Goal: Transaction & Acquisition: Purchase product/service

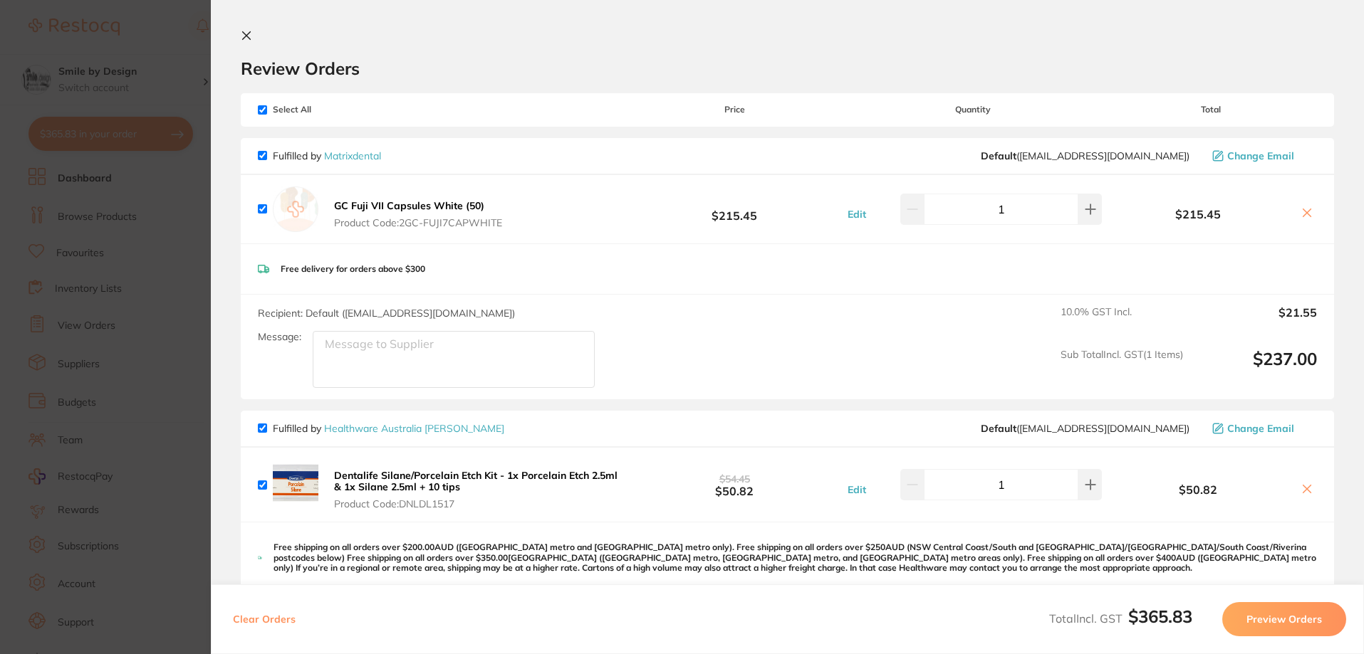
click at [152, 74] on section "Update RRP Set your pre negotiated price for this item. Item Agreed RRP (excl. …" at bounding box center [682, 327] width 1364 height 654
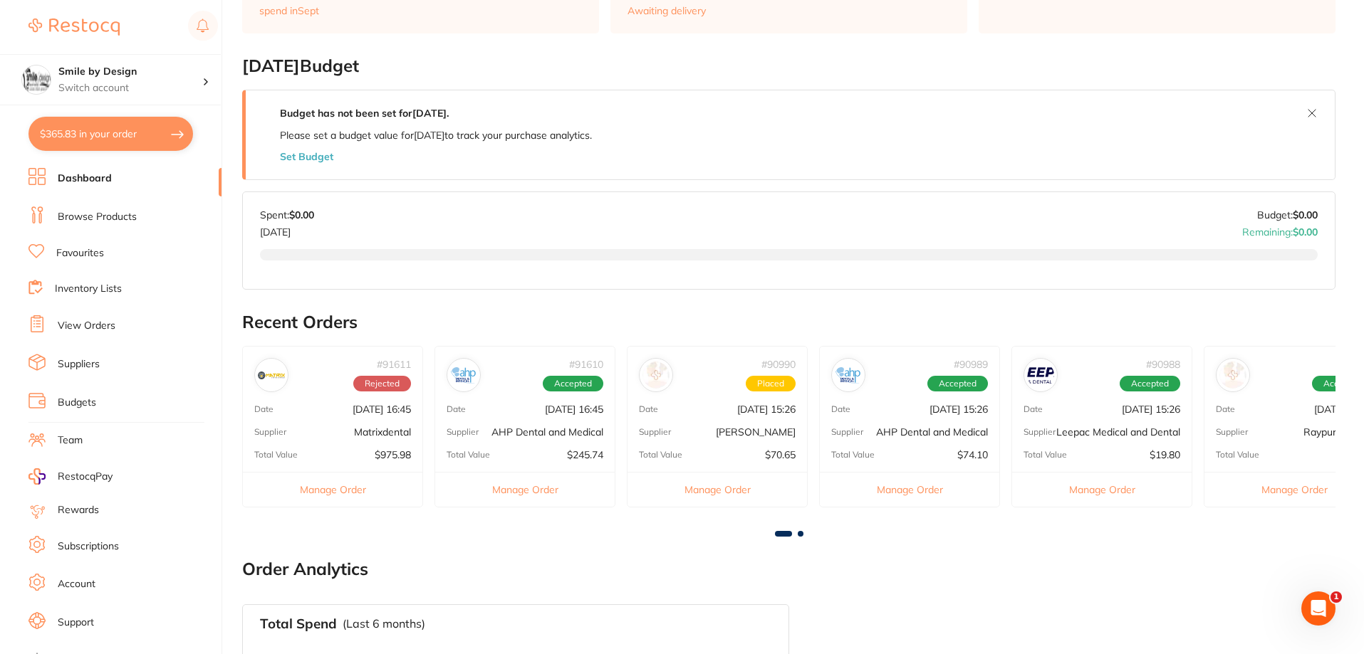
click at [152, 74] on h4 "Smile by Design" at bounding box center [130, 72] width 144 height 14
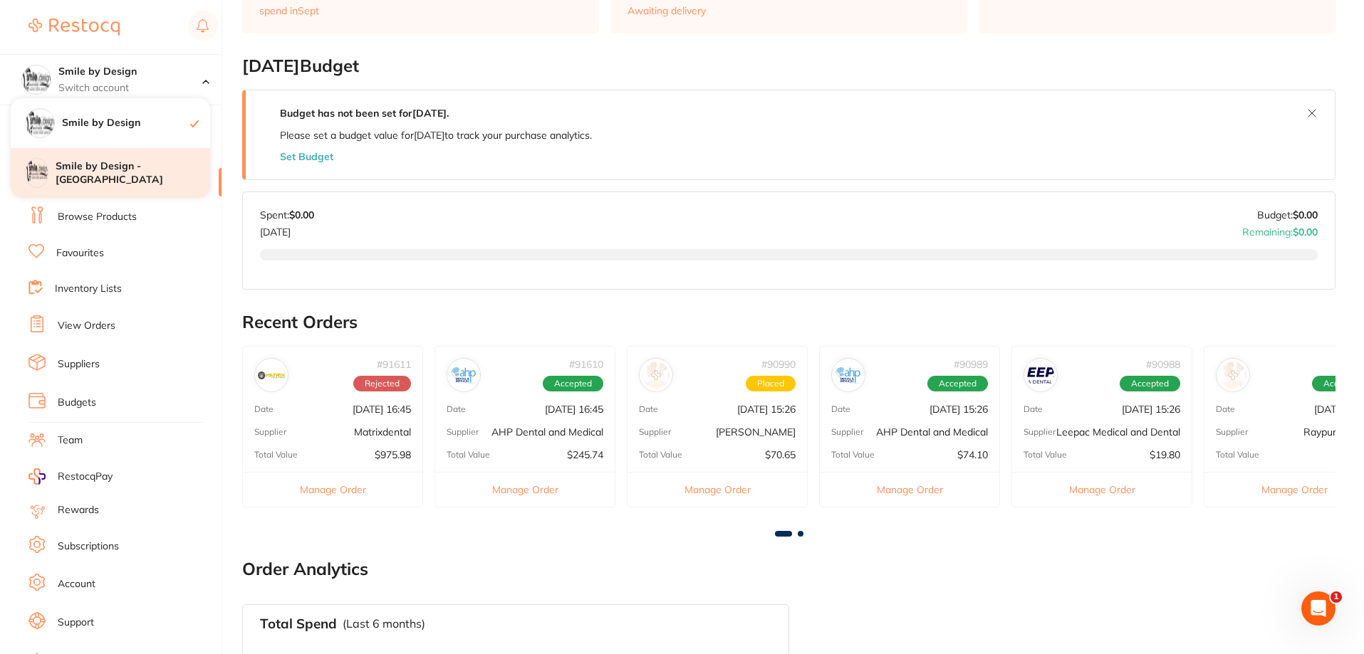
click at [162, 171] on h4 "Smile by Design - [GEOGRAPHIC_DATA]" at bounding box center [133, 173] width 155 height 28
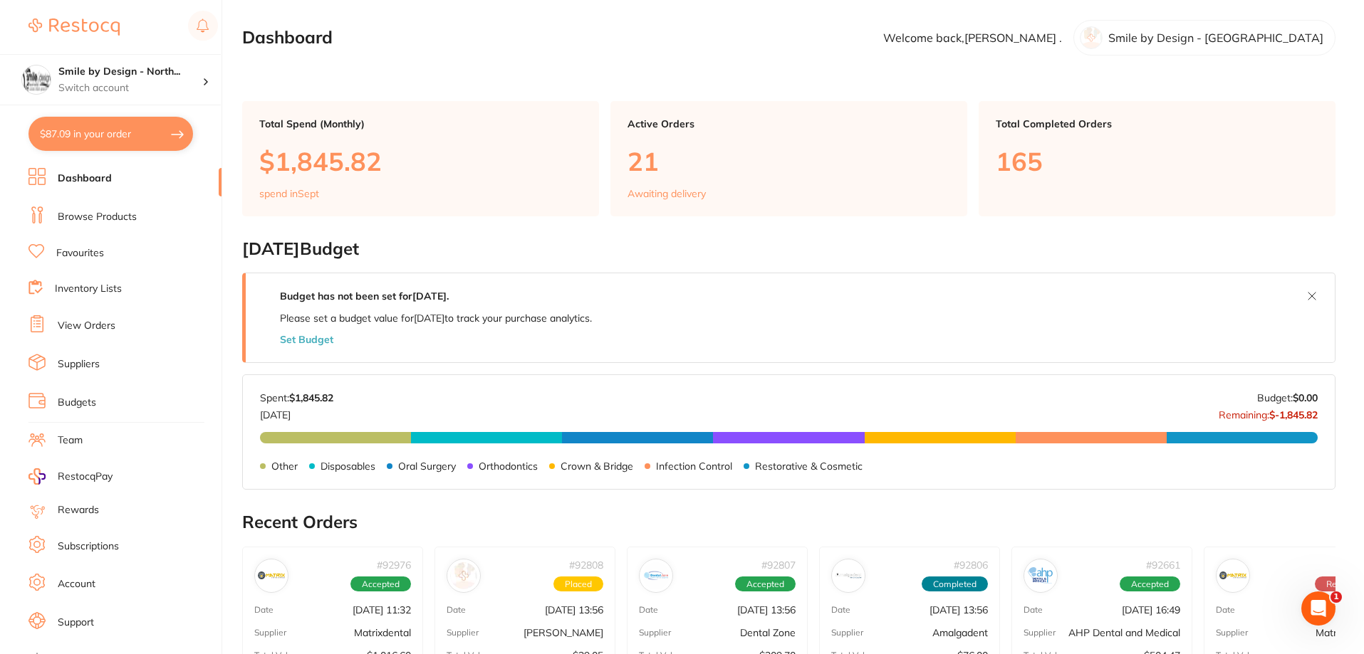
click at [113, 217] on link "Browse Products" at bounding box center [97, 217] width 79 height 14
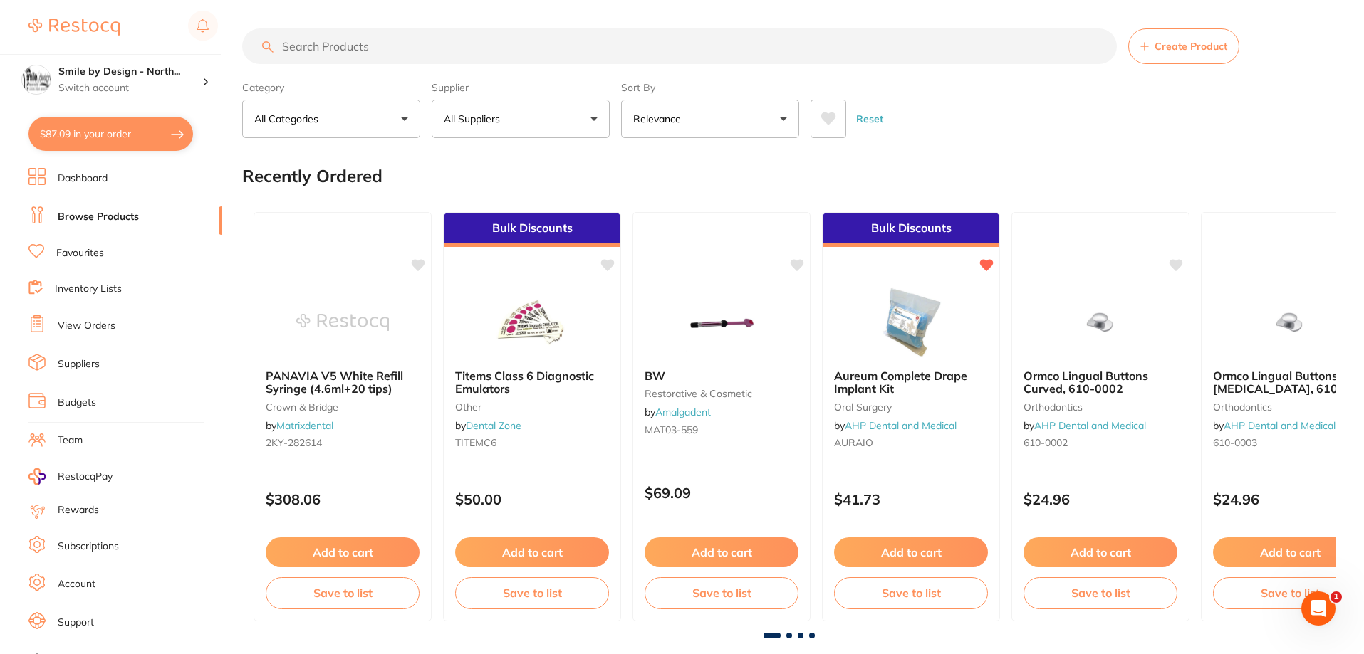
click at [366, 43] on input "search" at bounding box center [679, 46] width 874 height 36
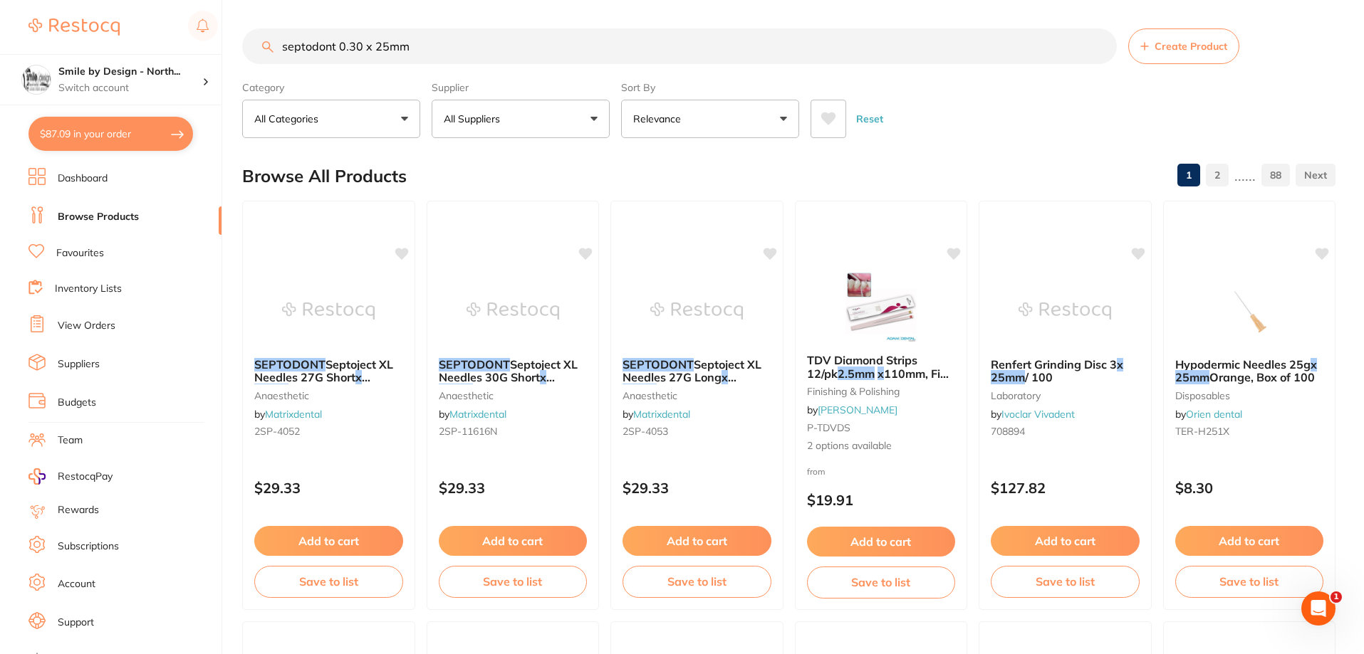
drag, startPoint x: 434, startPoint y: 50, endPoint x: 238, endPoint y: 49, distance: 196.5
click at [238, 49] on div "$87.09 Smile by Design - North... Switch account Smile by Design Smile by Desig…" at bounding box center [682, 327] width 1364 height 654
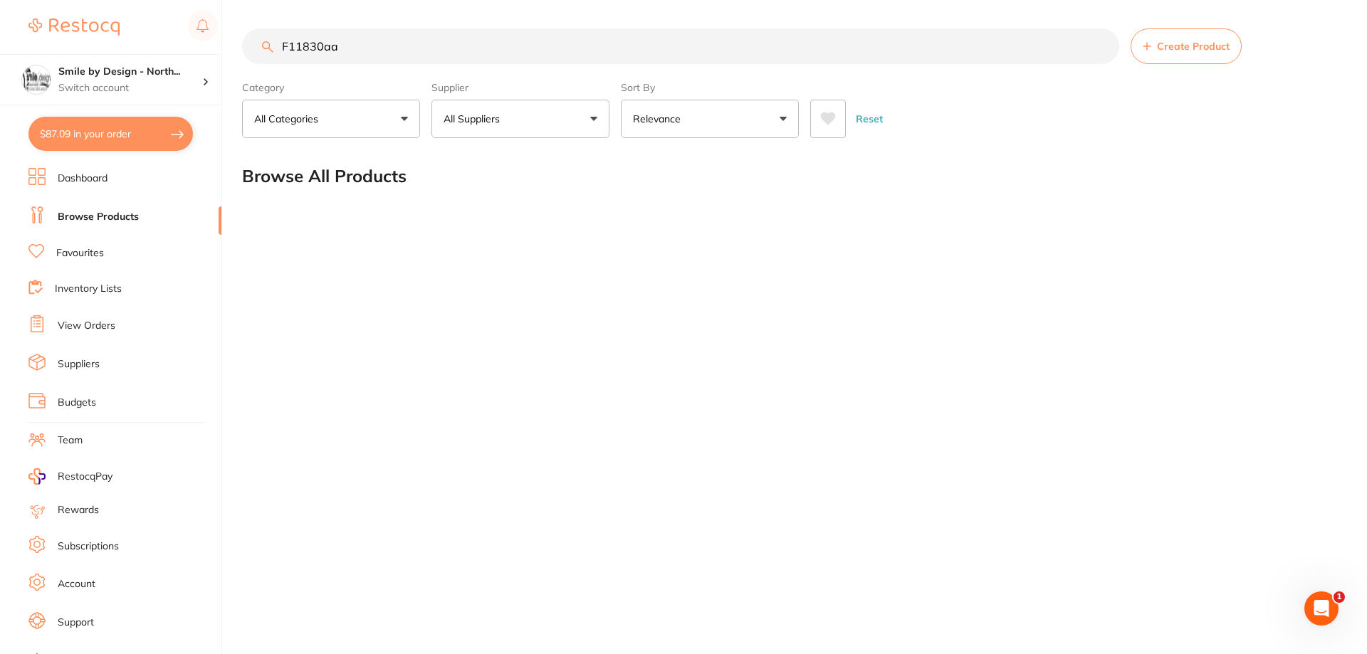
drag, startPoint x: 349, startPoint y: 43, endPoint x: 270, endPoint y: 41, distance: 79.0
click at [270, 41] on div "F11830aa Create Product" at bounding box center [790, 46] width 1097 height 36
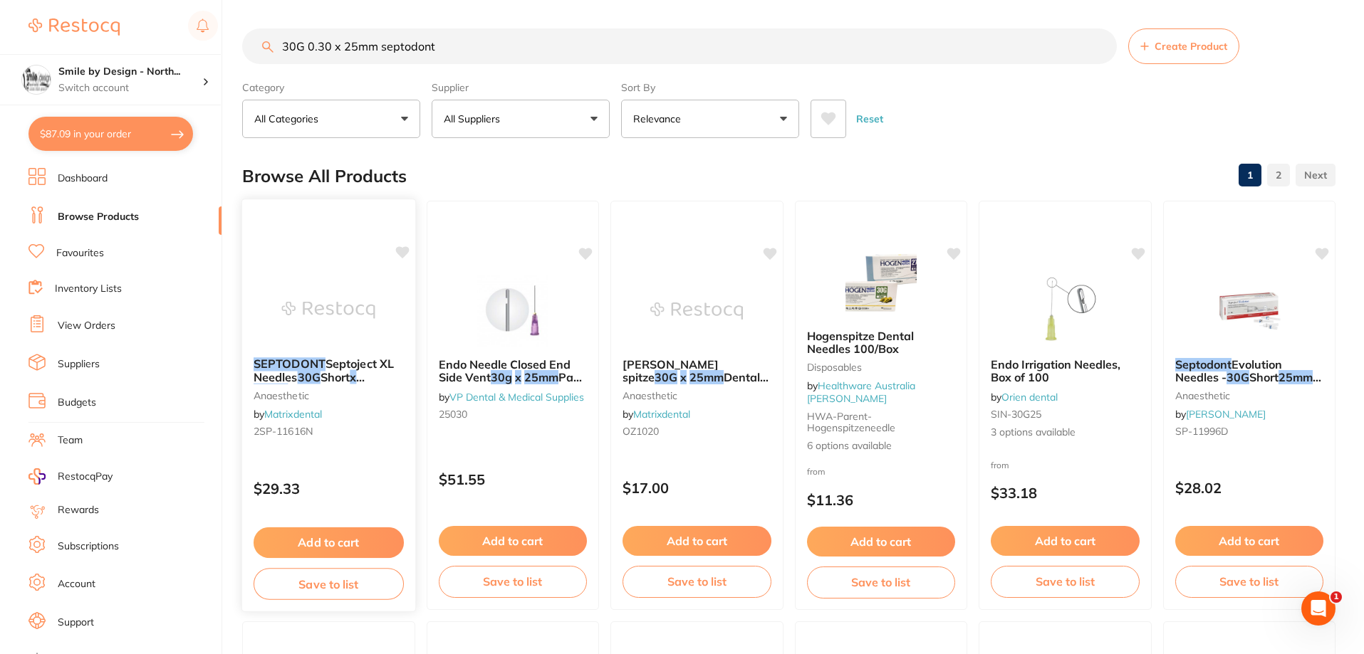
type input "30G 0.30 x 25mm septodont"
click at [328, 376] on span "Short" at bounding box center [334, 377] width 29 height 14
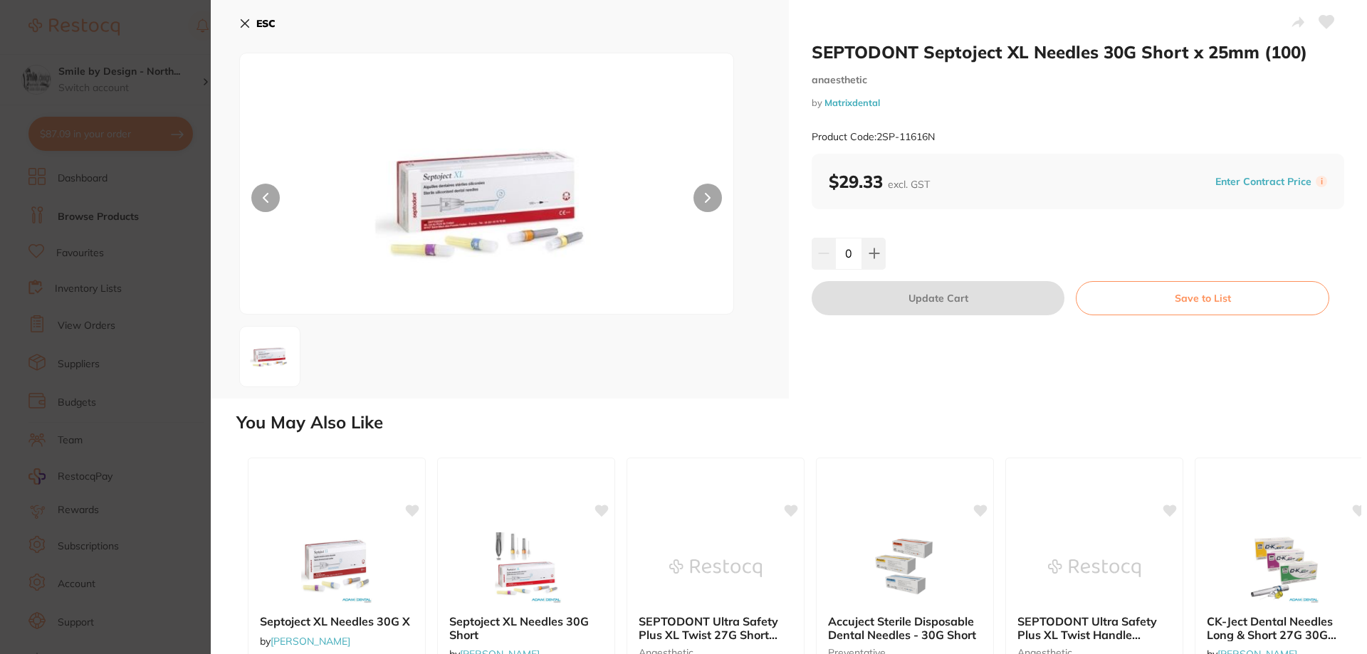
drag, startPoint x: 877, startPoint y: 251, endPoint x: 880, endPoint y: 348, distance: 97.6
click at [877, 252] on icon at bounding box center [874, 253] width 11 height 11
type input "1"
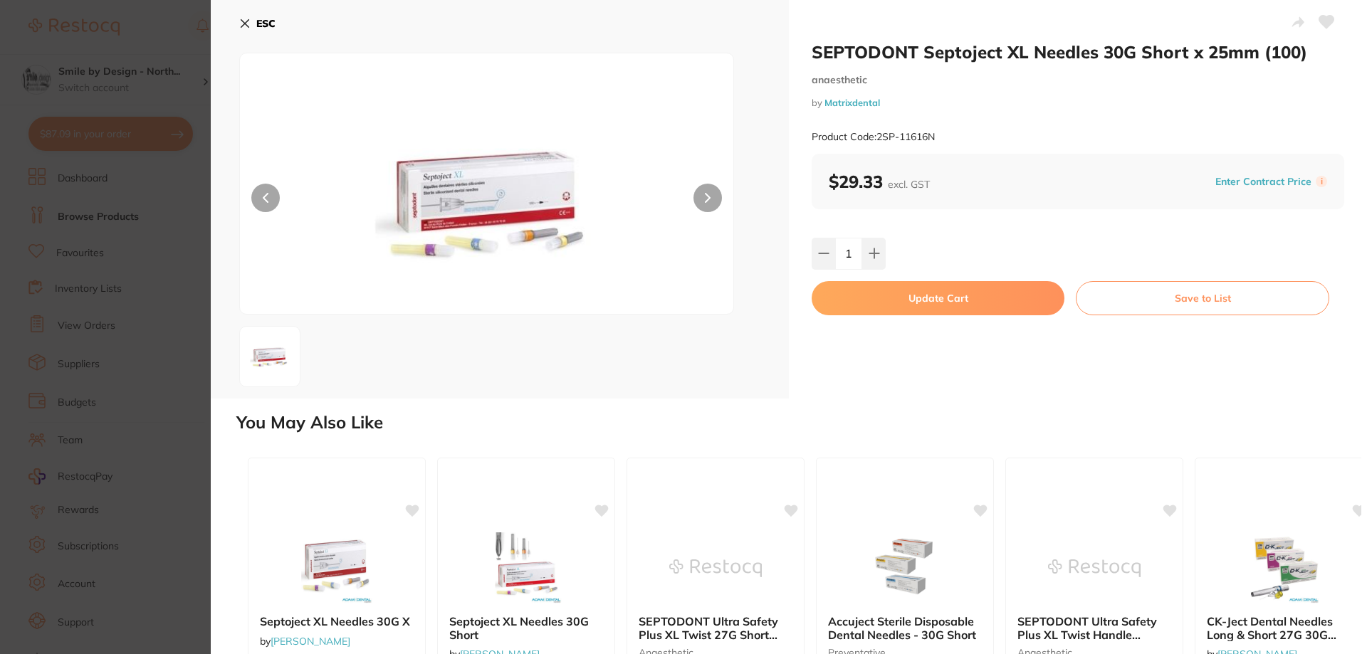
click at [1010, 303] on button "Update Cart" at bounding box center [938, 298] width 253 height 34
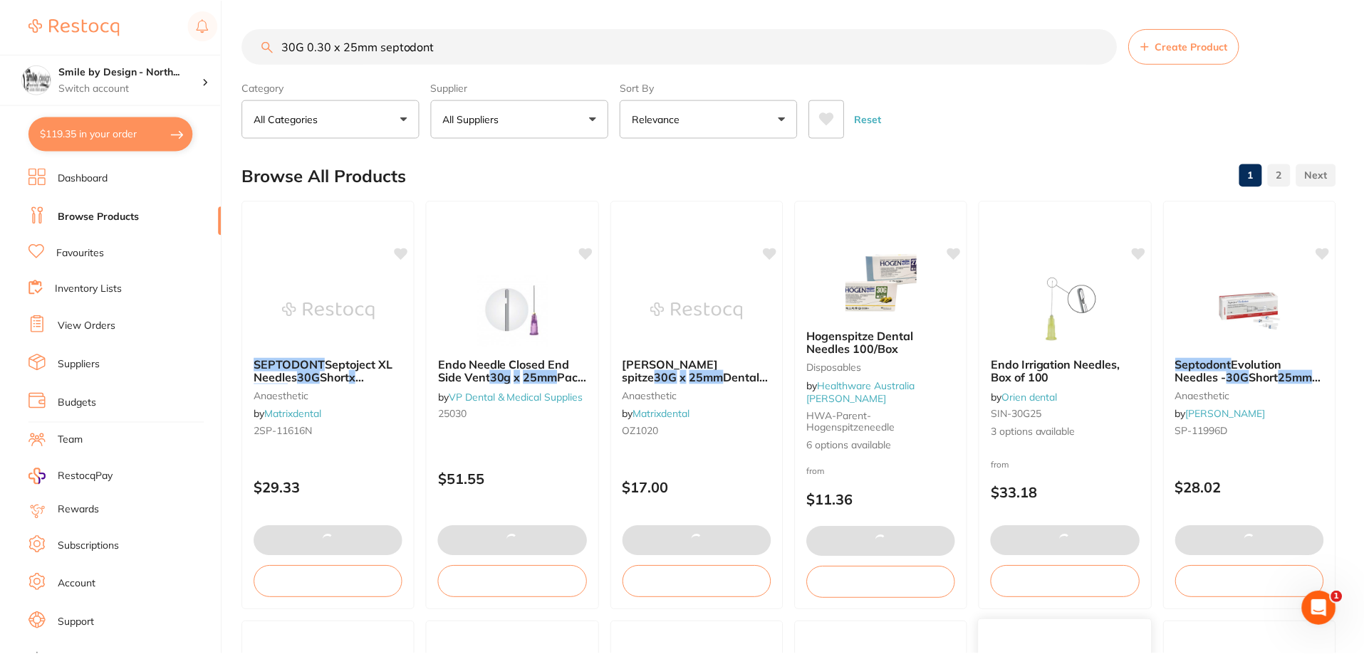
scroll to position [183, 0]
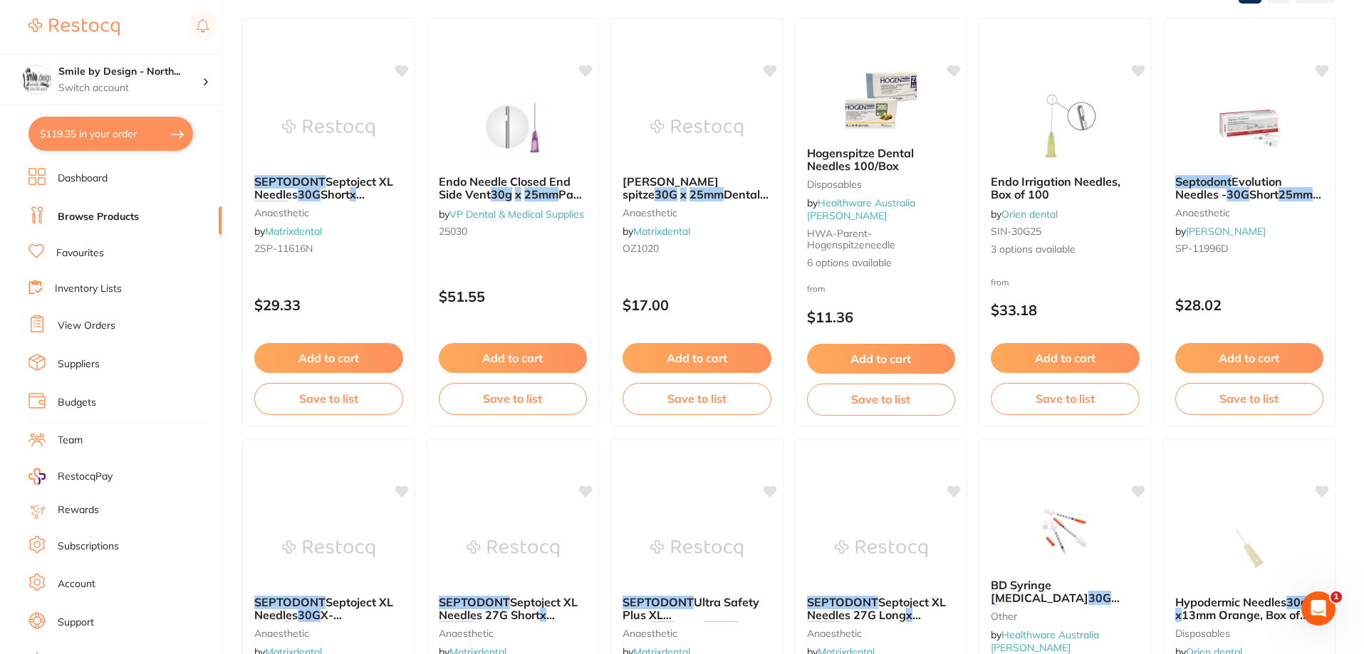
click at [129, 135] on button "$119.35 in your order" at bounding box center [110, 134] width 164 height 34
checkbox input "true"
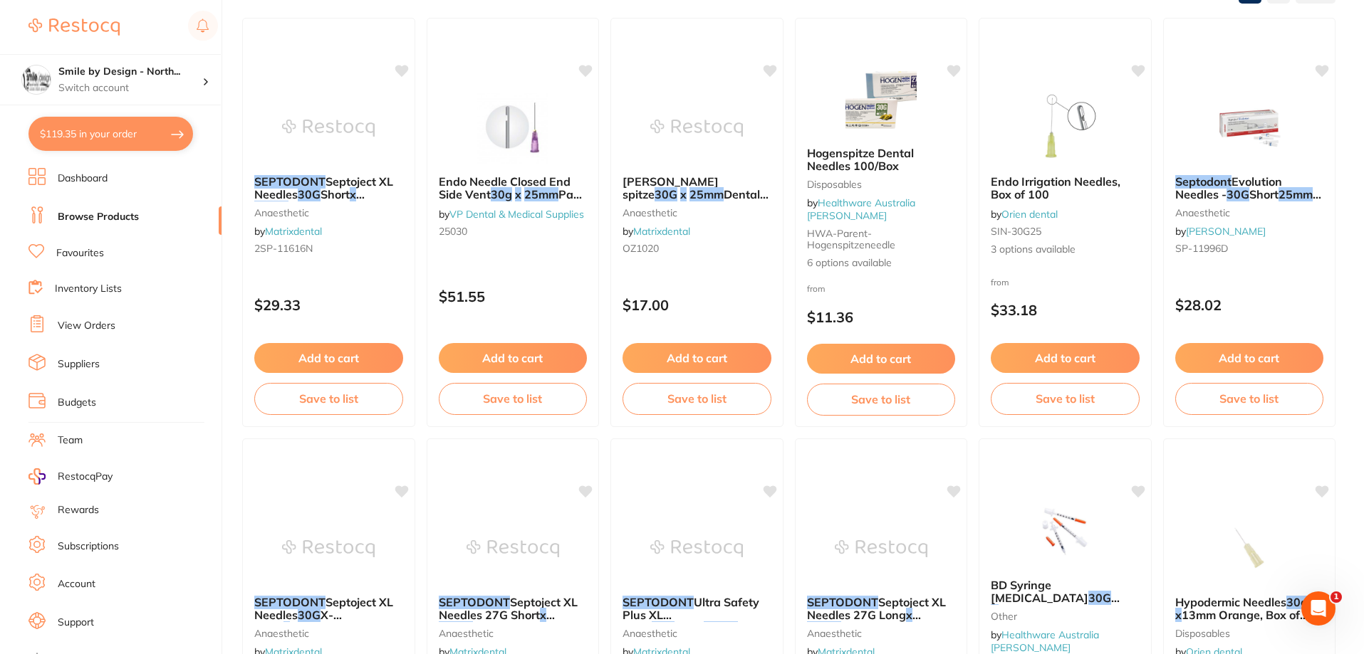
checkbox input "true"
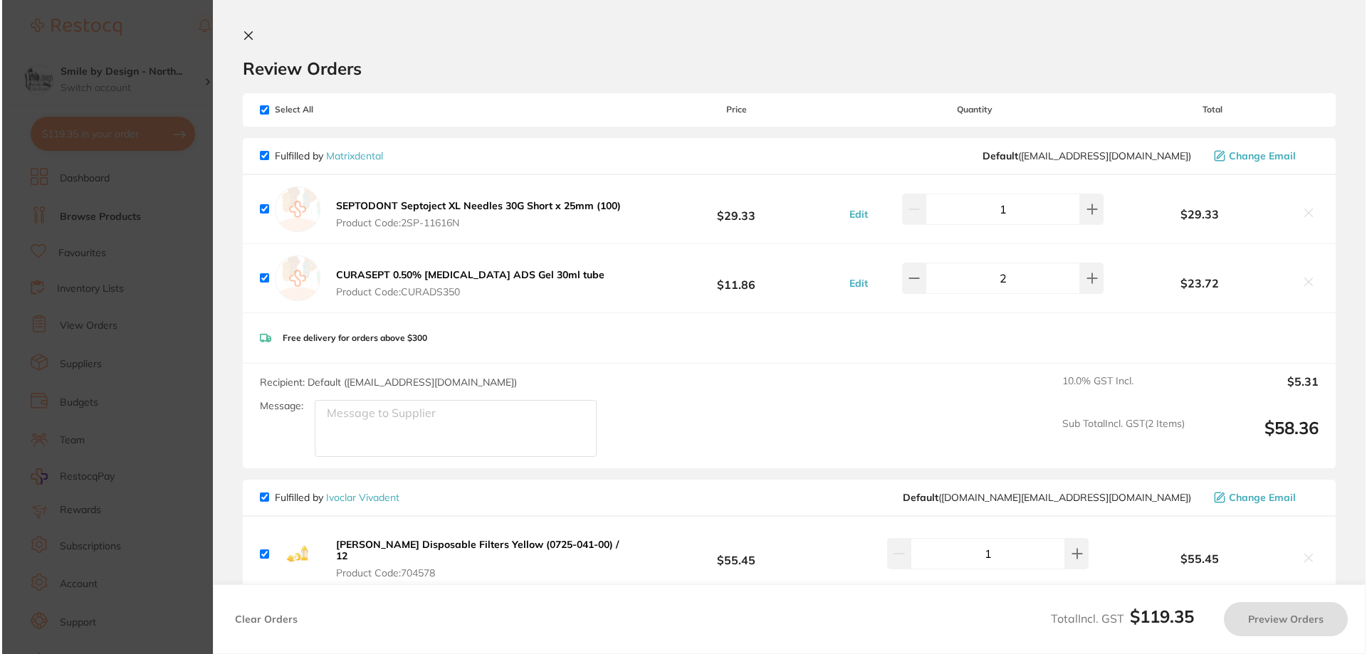
scroll to position [0, 0]
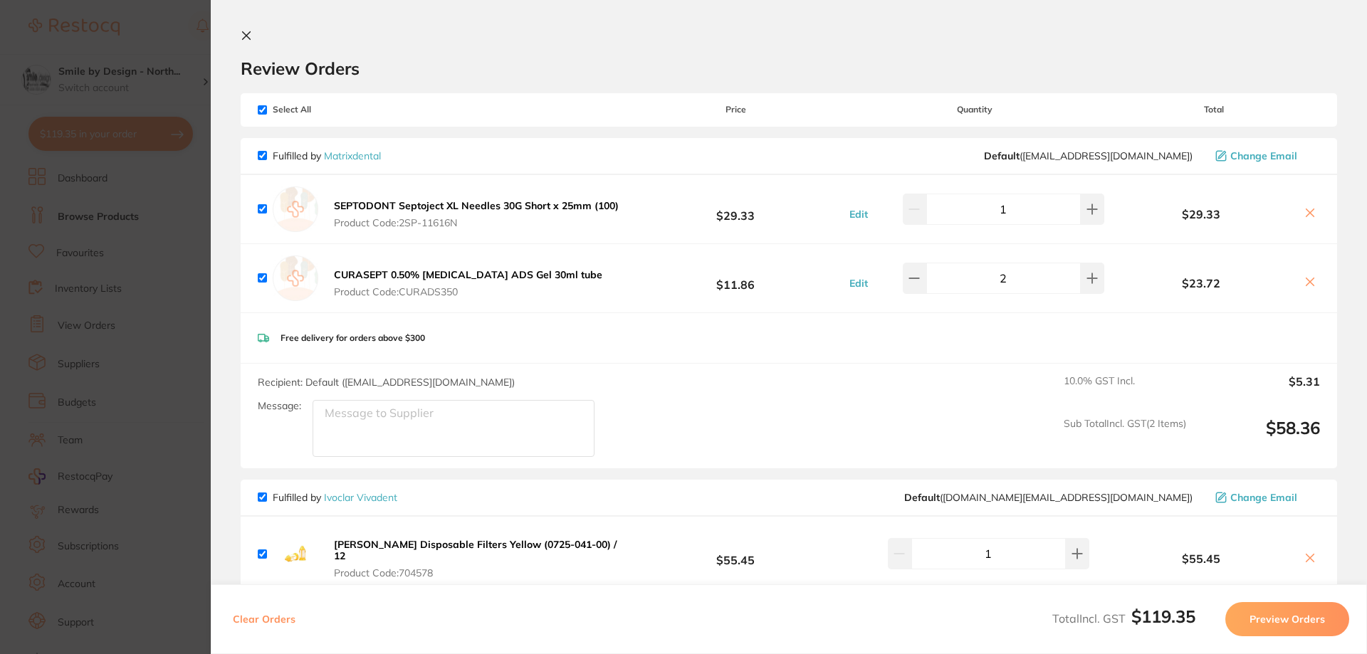
click at [486, 221] on span "Product Code: 2SP-11616N" at bounding box center [476, 222] width 285 height 11
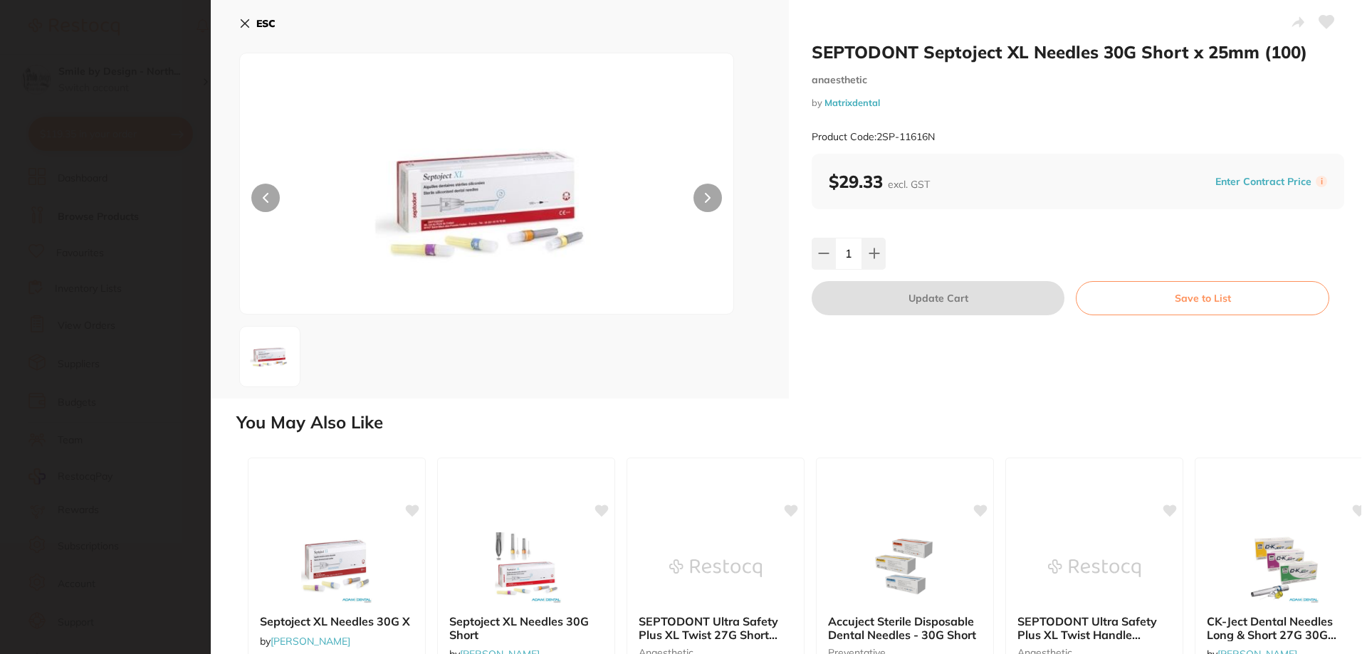
click at [240, 26] on icon at bounding box center [244, 23] width 11 height 11
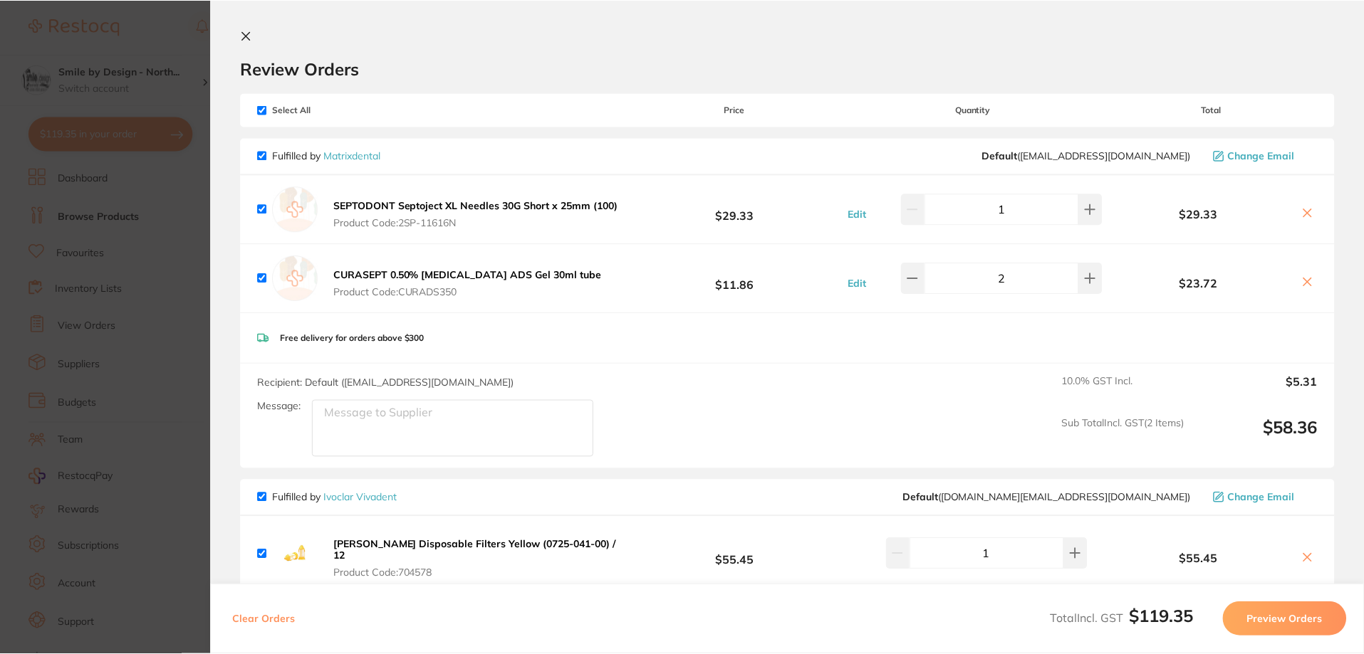
scroll to position [183, 0]
click at [251, 40] on button at bounding box center [249, 37] width 17 height 14
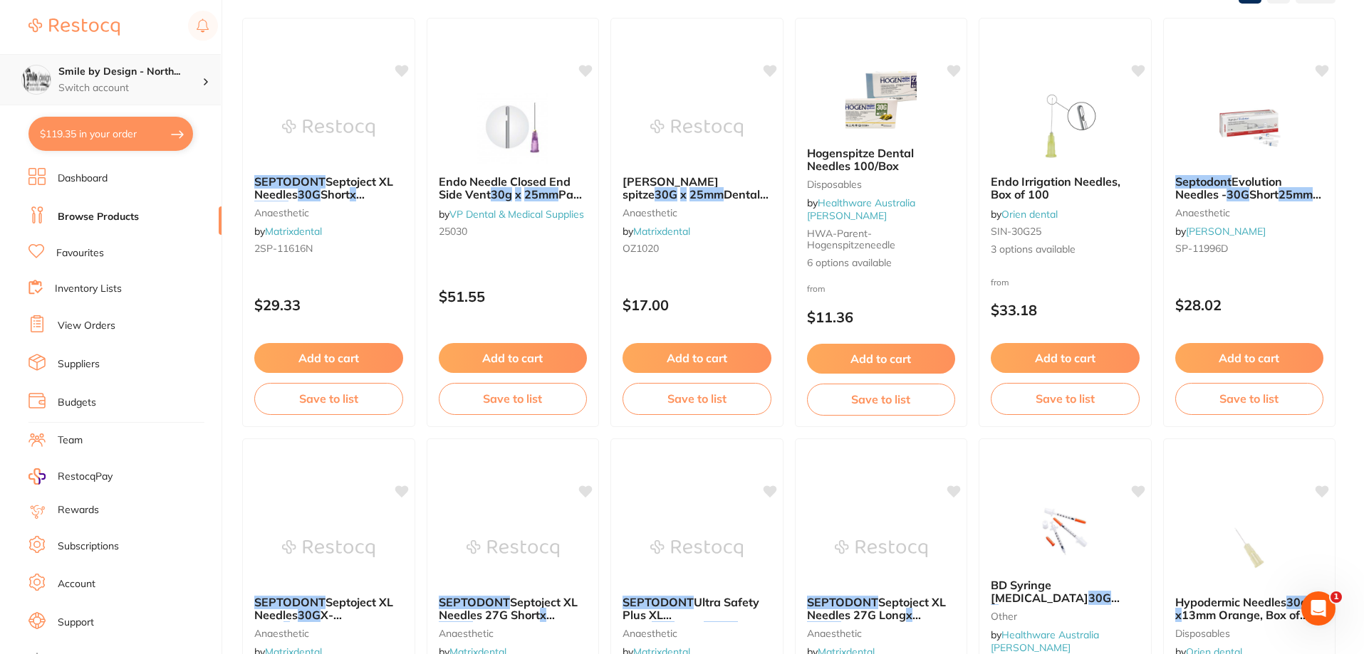
click at [137, 63] on div "Smile by Design - North... Switch account" at bounding box center [110, 79] width 221 height 51
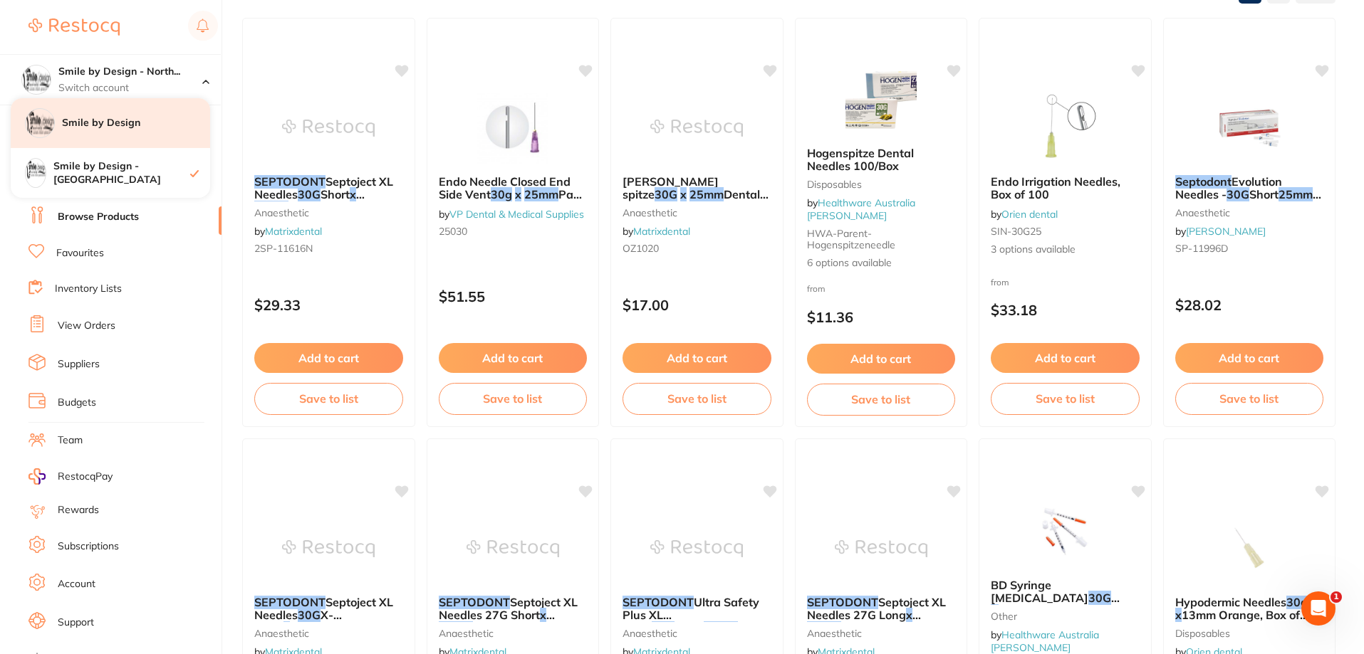
click at [143, 132] on div "Smile by Design" at bounding box center [110, 123] width 199 height 50
